Goal: Find specific page/section: Find specific page/section

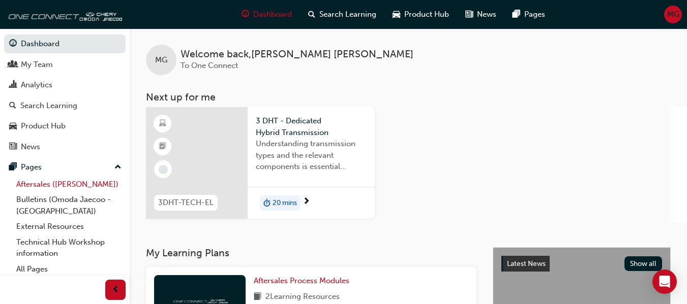
click at [63, 186] on link "Aftersales ([PERSON_NAME])" at bounding box center [68, 185] width 113 height 16
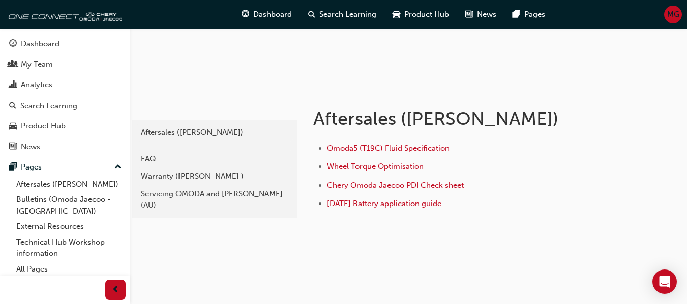
scroll to position [133, 0]
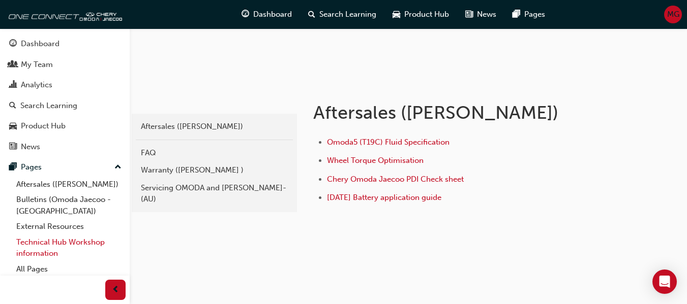
click at [55, 238] on link "Technical Hub Workshop information" at bounding box center [68, 248] width 113 height 27
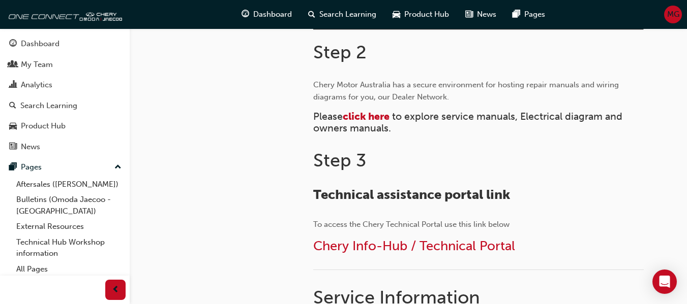
scroll to position [457, 0]
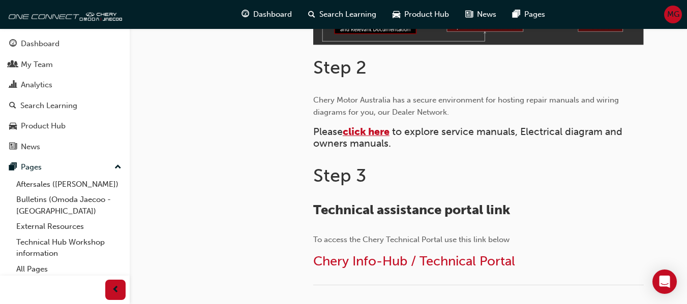
click at [372, 130] on span "click here" at bounding box center [366, 132] width 47 height 12
